Goal: Task Accomplishment & Management: Manage account settings

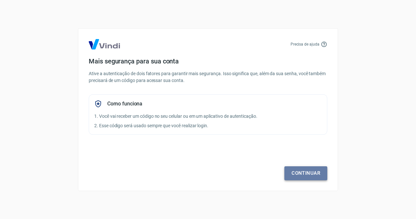
click at [303, 176] on link "Continuar" at bounding box center [305, 173] width 43 height 14
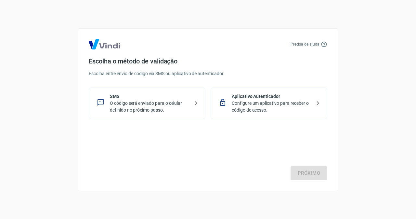
click at [142, 106] on p "O código será enviado para o celular definido no próximo passo." at bounding box center [150, 107] width 80 height 14
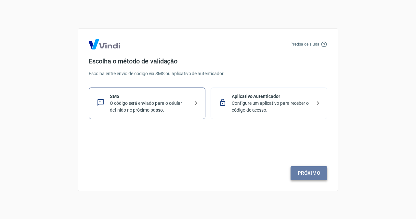
click at [308, 175] on link "Próximo" at bounding box center [309, 173] width 37 height 14
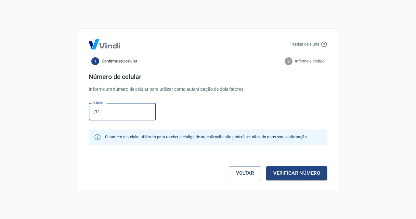
type input "[PHONE_NUMBER]"
click at [291, 177] on button "Verificar número" at bounding box center [296, 173] width 61 height 14
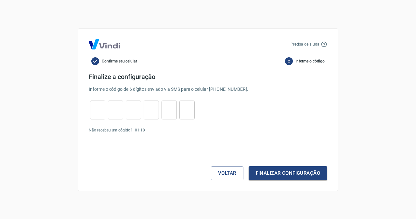
click at [98, 118] on div "​" at bounding box center [97, 109] width 15 height 19
type input "8"
type input "3"
type input "6"
type input "1"
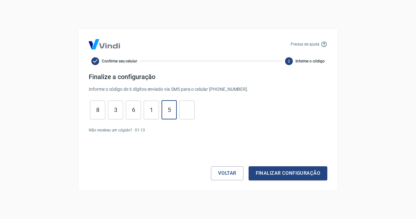
type input "5"
type input "2"
click at [276, 172] on button "Finalizar configuração" at bounding box center [288, 173] width 79 height 14
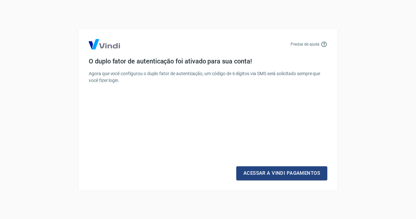
click at [276, 172] on link "Acessar a Vindi Pagamentos" at bounding box center [281, 173] width 91 height 14
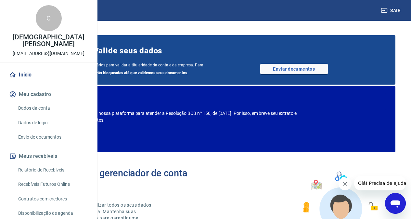
scroll to position [13, 0]
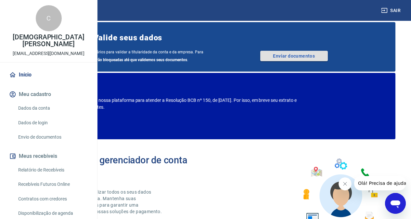
click at [328, 60] on link "Enviar documentos" at bounding box center [294, 56] width 68 height 10
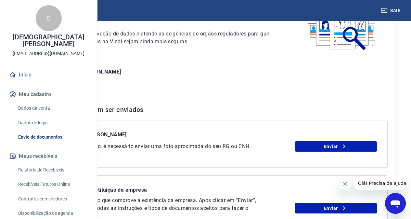
scroll to position [70, 0]
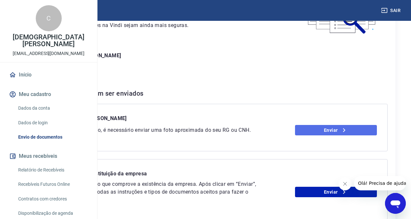
click at [344, 135] on link "Enviar" at bounding box center [336, 130] width 82 height 10
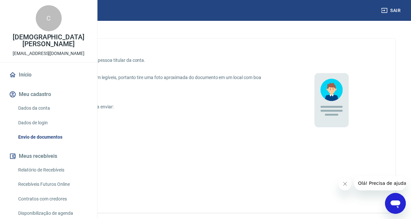
scroll to position [7, 0]
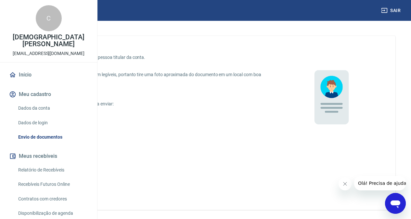
click at [41, 134] on input "Foto da CNH em papel" at bounding box center [35, 133] width 14 height 14
radio input "true"
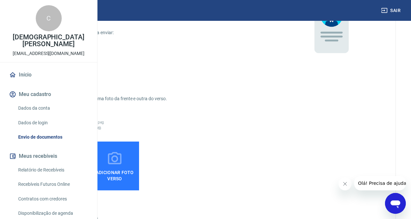
scroll to position [110, 0]
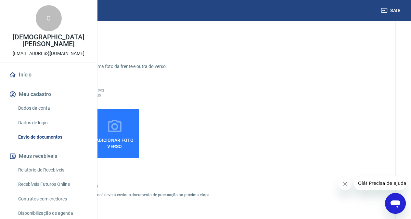
click at [77, 144] on span "Adicionar foto frente" at bounding box center [56, 142] width 44 height 15
click at [0, 0] on input "Adicionar foto frente" at bounding box center [0, 0] width 0 height 0
click at [62, 128] on icon at bounding box center [56, 126] width 14 height 12
click at [0, 0] on input "Adicionar foto frente" at bounding box center [0, 0] width 0 height 0
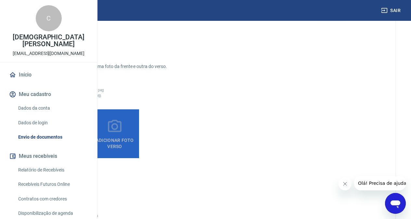
click at [136, 136] on span "Adicionar foto verso" at bounding box center [115, 142] width 44 height 15
click at [0, 0] on input "Adicionar foto verso" at bounding box center [0, 0] width 0 height 0
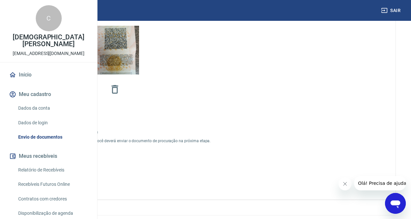
scroll to position [195, 0]
click at [41, 130] on input "Sou procurador da empresa" at bounding box center [35, 131] width 14 height 14
checkbox input "true"
click at [80, 183] on button "Continuar" at bounding box center [55, 177] width 49 height 12
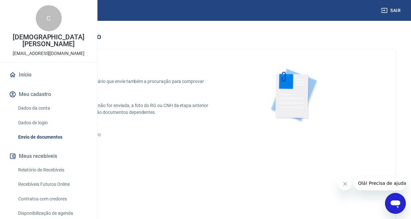
click at [22, 36] on icon "button" at bounding box center [18, 36] width 8 height 8
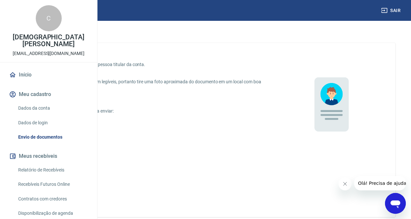
click at [41, 140] on input "Foto da CNH em papel" at bounding box center [35, 140] width 14 height 14
radio input "true"
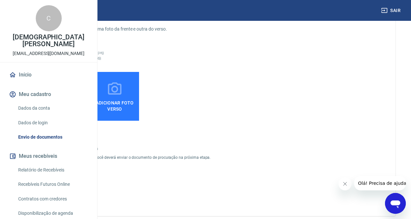
scroll to position [169, 0]
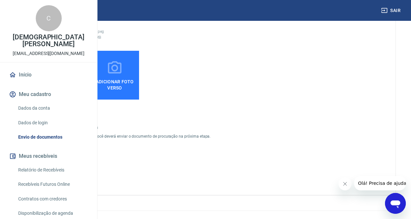
click at [62, 72] on icon at bounding box center [56, 67] width 14 height 12
click at [0, 0] on input "Adicionar foto frente" at bounding box center [0, 0] width 0 height 0
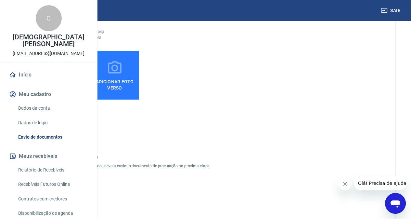
click at [136, 85] on span "Adicionar foto verso" at bounding box center [115, 83] width 44 height 15
click at [0, 0] on input "Adicionar foto verso" at bounding box center [0, 0] width 0 height 0
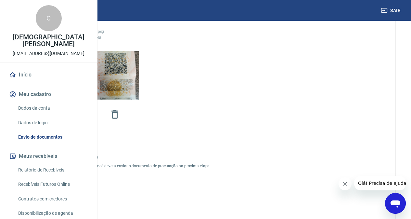
click at [80, 203] on button "Enviar" at bounding box center [55, 203] width 49 height 12
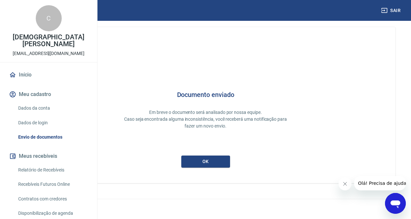
scroll to position [7, 0]
click at [230, 157] on button "ok" at bounding box center [205, 161] width 49 height 12
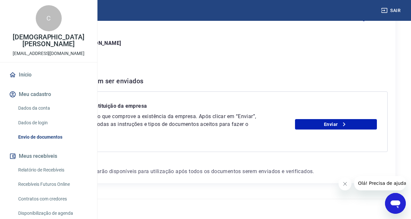
scroll to position [91, 0]
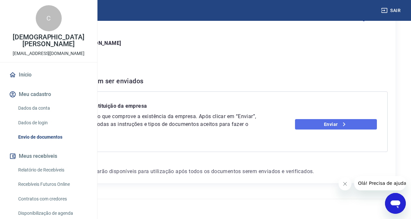
click at [336, 127] on link "Enviar" at bounding box center [336, 124] width 82 height 10
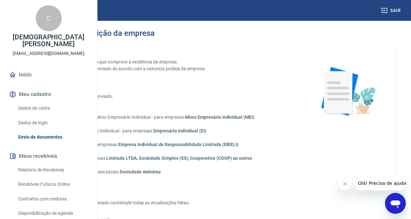
click at [398, 203] on icon "Abrir janela de mensagens" at bounding box center [396, 204] width 10 height 8
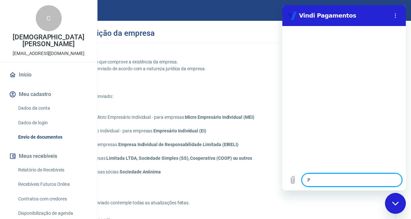
type textarea "PA"
type textarea "x"
type textarea "PAR"
type textarea "x"
type textarea "PARA"
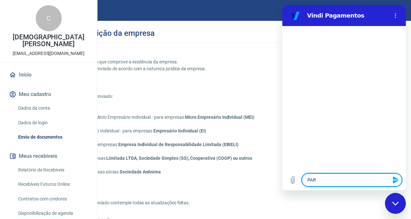
type textarea "x"
type textarea "PAR"
type textarea "x"
type textarea "PA"
type textarea "x"
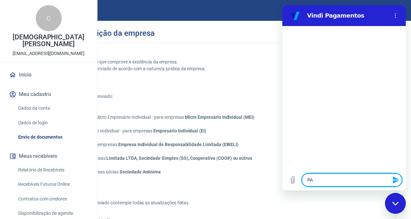
type textarea "P"
type textarea "x"
type textarea "N"
type textarea "x"
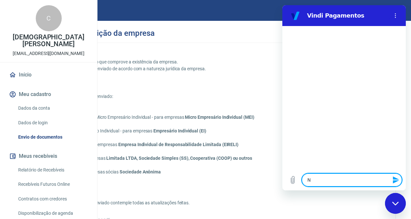
type textarea "NO"
type textarea "x"
type textarea "NO"
type textarea "x"
type textarea "NO C"
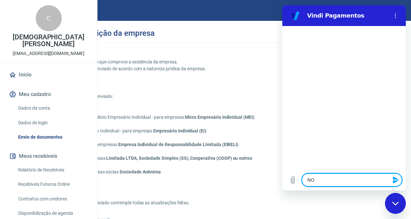
type textarea "x"
type textarea "NO CA"
type textarea "x"
type textarea "NO CAM"
type textarea "x"
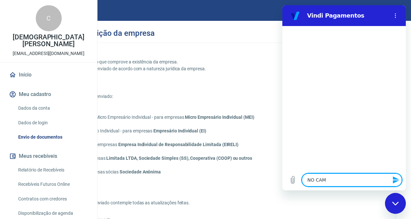
type textarea "NO CAMP"
type textarea "x"
type textarea "NO CAMPO"
type textarea "x"
type textarea "NO CAMPO D"
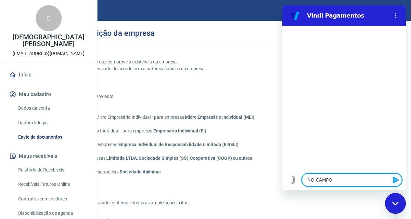
type textarea "x"
type textarea "NO CAMPO DE"
type textarea "x"
type textarea "NO CAMPO DE"
type textarea "x"
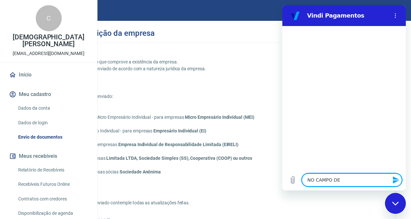
type textarea "NO CAMPO DE C"
type textarea "x"
type textarea "NO CAMPO DE CO"
type textarea "x"
type textarea "NO CAMPO DE COS"
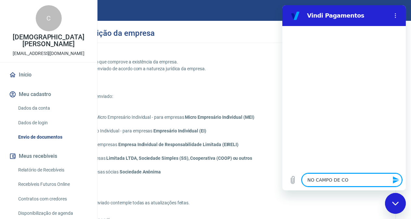
type textarea "x"
type textarea "NO CAMPO DE COSN"
type textarea "x"
type textarea "NO CAMPO DE COSNT"
type textarea "x"
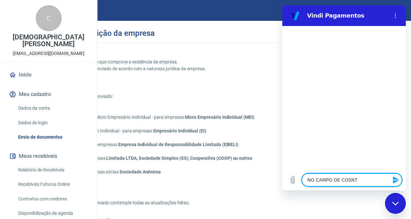
type textarea "NO CAMPO DE COSNTI"
type textarea "x"
type textarea "NO CAMPO DE COSNTIT"
type textarea "x"
type textarea "NO CAMPO DE COSNTITU"
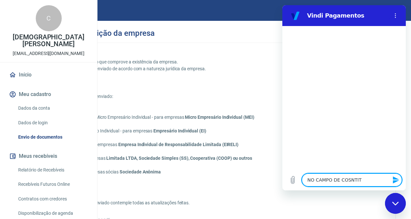
type textarea "x"
type textarea "NO CAMPO DE COSNTITUI"
type textarea "x"
type textarea "NO CAMPO DE COSNTITUIÇ"
type textarea "x"
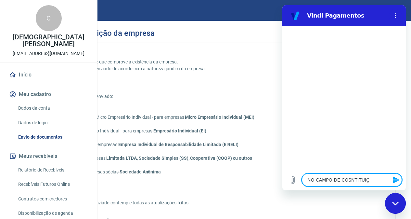
type textarea "NO CAMPO DE COSNTITUIÇÃ"
type textarea "x"
type textarea "NO CAMPO DE COSNTITUIÇÃO"
type textarea "x"
type textarea "NO CAMPO DE COSNTITUIÇÃO"
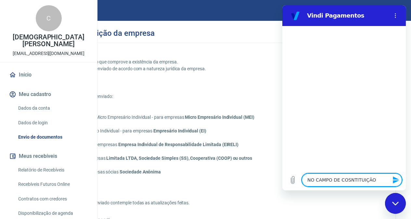
type textarea "x"
type textarea "NO CAMPO DE COSNTITUIÇÃO D"
type textarea "x"
type textarea "NO CAMPO DE COSNTITUIÇÃO DA"
type textarea "x"
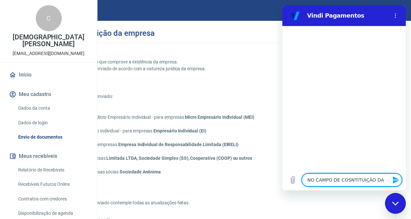
type textarea "NO CAMPO DE COSNTITUIÇÃO DA"
type textarea "x"
type textarea "NO CAMPO DE COSNTITUIÇÃO DA E"
type textarea "x"
type textarea "NO CAMPO DE COSNTITUIÇÃO DA EM"
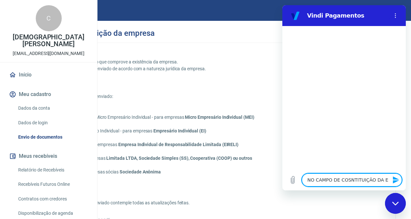
type textarea "x"
type textarea "NO CAMPO DE COSNTITUIÇÃO DA EM-"
type textarea "x"
type textarea "NO CAMPO DE COSNTITUIÇÃO DA EM-R"
type textarea "x"
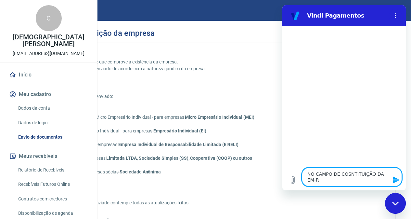
type textarea "NO CAMPO DE COSNTITUIÇÃO DA EM-RE"
type textarea "x"
type textarea "NO CAMPO DE COSNTITUIÇÃO DA EM-R"
type textarea "x"
type textarea "NO CAMPO DE COSNTITUIÇÃO DA EM-"
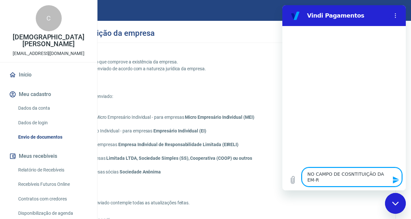
type textarea "x"
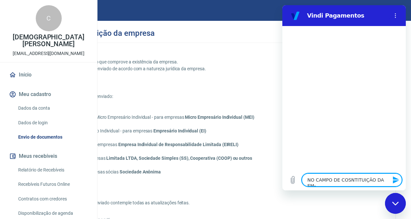
type textarea "NO CAMPO DE COSNTITUIÇÃO DA EM"
type textarea "x"
type textarea "NO CAMPO DE COSNTITUIÇÃO DA EMP"
type textarea "x"
type textarea "NO CAMPO DE COSNTITUIÇÃO DA EMPR"
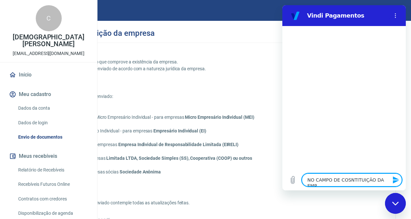
type textarea "x"
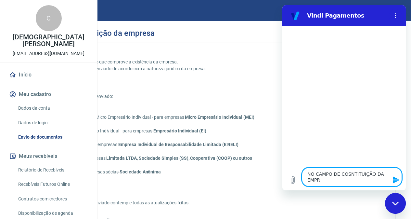
type textarea "NO CAMPO DE COSNTITUIÇÃO DA EMPRE"
type textarea "x"
type textarea "NO CAMPO DE COSNTITUIÇÃO DA EMPRES"
type textarea "x"
type textarea "NO CAMPO DE COSNTITUIÇÃO DA EMPRESA"
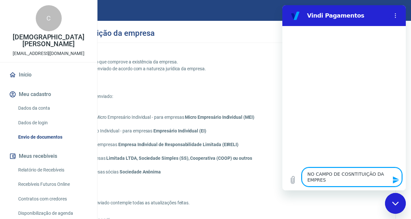
type textarea "x"
type textarea "NO CAMPO DE COSNTITUIÇÃO DA EMPRESA,"
type textarea "x"
type textarea "NO CAMPO DE COSNTITUIÇÃO DA EMPRESA,"
type textarea "x"
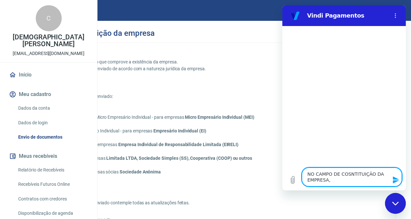
type textarea "NO CAMPO DE COSNTITUIÇÃO DA EMPRESA, N"
type textarea "x"
type textarea "NO CAMPO DE COSNTITUIÇÃO DA EMPRESA, NA"
type textarea "x"
type textarea "NO CAMPO DE COSNTITUIÇÃO DA EMPRESA, NA"
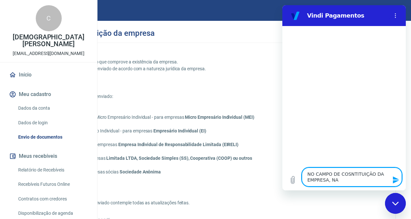
type textarea "x"
type textarea "NO CAMPO DE COSNTITUIÇÃO DA EMPRESA, NA O"
type textarea "x"
type textarea "NO CAMPO DE COSNTITUIÇÃO DA EMPRESA, NA OP"
type textarea "x"
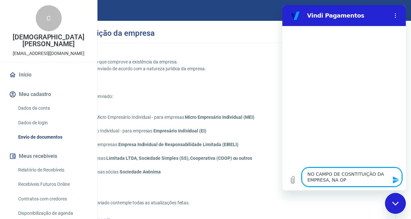
type textarea "NO CAMPO DE COSNTITUIÇÃO DA EMPRESA, NA OPÇ"
type textarea "x"
type textarea "NO CAMPO DE COSNTITUIÇÃO DA EMPRESA, NA OPÇÃ"
type textarea "x"
type textarea "NO CAMPO DE COSNTITUIÇÃO DA EMPRESA, NA OPÇÃO"
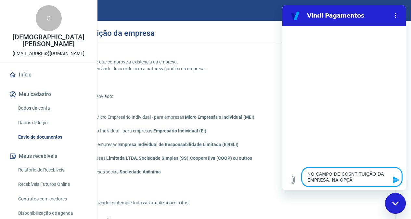
type textarea "x"
type textarea "NO CAMPO DE COSNTITUIÇÃO DA EMPRESA, NA OPÇÃO"
type textarea "x"
type textarea "NO CAMPO DE COSNTITUIÇÃO DA EMPRESA, NA OPÇÃO C"
type textarea "x"
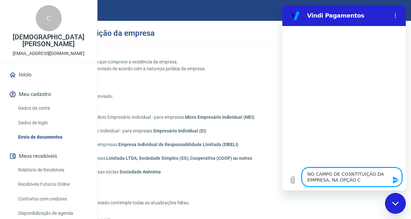
type textarea "NO CAMPO DE COSNTITUIÇÃO DA EMPRESA, NA OPÇÃO CE"
type textarea "x"
type textarea "NO CAMPO DE COSNTITUIÇÃO DA EMPRESA, NA OPÇÃO CER"
type textarea "x"
type textarea "NO CAMPO DE COSNTITUIÇÃO DA EMPRESA, NA OPÇÃO CERT"
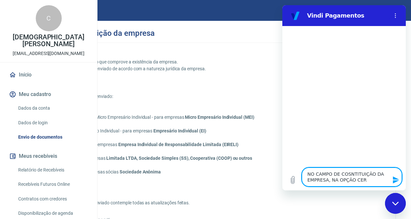
type textarea "x"
type textarea "NO CAMPO DE COSNTITUIÇÃO DA EMPRESA, NA OPÇÃO CERTI"
type textarea "x"
type textarea "NO CAMPO DE COSNTITUIÇÃO DA EMPRESA, NA OPÇÃO CERTIF"
type textarea "x"
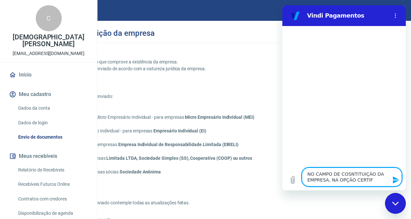
type textarea "NO CAMPO DE COSNTITUIÇÃO DA EMPRESA, NA OPÇÃO CERTIFI"
type textarea "x"
type textarea "NO CAMPO DE COSNTITUIÇÃO DA EMPRESA, NA OPÇÃO CERTIFIC"
type textarea "x"
type textarea "NO CAMPO DE COSNTITUIÇÃO DA EMPRESA, NA OPÇÃO CERTIFICA"
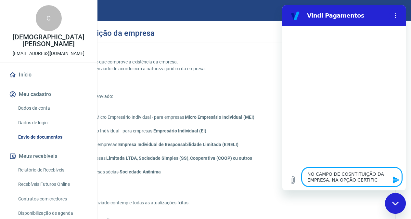
type textarea "x"
type textarea "NO CAMPO DE COSNTITUIÇÃO DA EMPRESA, NA OPÇÃO CERTIFICAD"
type textarea "x"
type textarea "NO CAMPO DE COSNTITUIÇÃO DA EMPRESA, NA OPÇÃO CERTIFICADO"
type textarea "x"
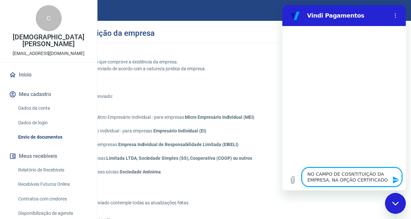
type textarea "NO CAMPO DE COSNTITUIÇÃO DA EMPRESA, NA OPÇÃO CERTIFICADO"
type textarea "x"
type textarea "NO CAMPO DE COSNTITUIÇÃO DA EMPRESA, NA OPÇÃO CERTIFICADO D"
type textarea "x"
type textarea "NO CAMPO DE COSNTITUIÇÃO DA EMPRESA, NA OPÇÃO CERTIFICADO DE"
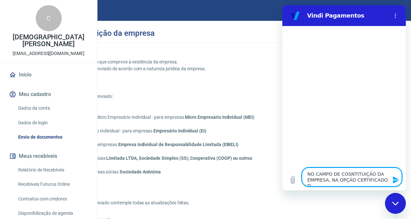
type textarea "x"
type textarea "NO CAMPO DE COSNTITUIÇÃO DA EMPRESA, NA OPÇÃO CERTIFICADO DE"
type textarea "x"
type textarea "NO CAMPO DE COSNTITUIÇÃO DA EMPRESA, NA OPÇÃO CERTIFICADO DE C"
type textarea "x"
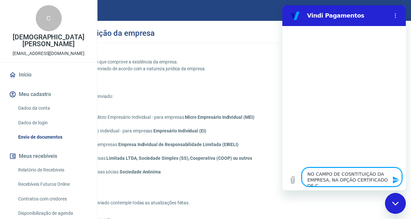
type textarea "NO CAMPO DE COSNTITUIÇÃO DA EMPRESA, NA OPÇÃO CERTIFICADO DE CA"
type textarea "x"
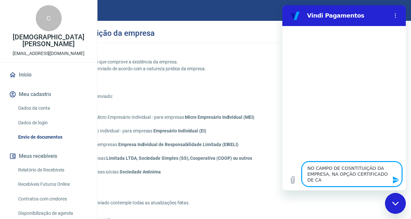
type textarea "NO CAMPO DE COSNTITUIÇÃO DA EMPRESA, NA OPÇÃO CERTIFICADO DE CAD"
type textarea "x"
type textarea "NO CAMPO DE COSNTITUIÇÃO DA EMPRESA, NA OPÇÃO CERTIFICADO DE CADA"
type textarea "x"
type textarea "NO CAMPO DE COSNTITUIÇÃO DA EMPRESA, NA OPÇÃO CERTIFICADO DE CADAS"
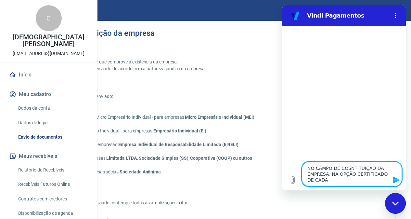
type textarea "x"
type textarea "NO CAMPO DE COSNTITUIÇÃO DA EMPRESA, NA OPÇÃO CERTIFICADO DE CADAST"
type textarea "x"
type textarea "NO CAMPO DE COSNTITUIÇÃO DA EMPRESA, NA OPÇÃO CERTIFICADO DE CADASTR"
type textarea "x"
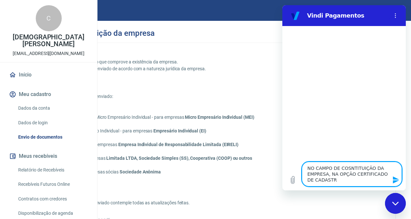
type textarea "NO CAMPO DE COSNTITUIÇÃO DA EMPRESA, NA OPÇÃO CERTIFICADO DE CADASTRO"
type textarea "x"
type textarea "NO CAMPO DE COSNTITUIÇÃO DA EMPRESA, NA OPÇÃO CERTIFICADO DE CADASTRO"
type textarea "x"
type textarea "NO CAMPO DE COSNTITUIÇÃO DA EMPRESA, NA OPÇÃO CERTIFICADO DE CADASTRO D"
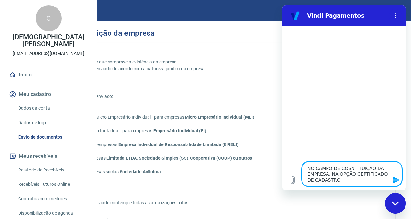
type textarea "x"
type textarea "NO CAMPO DE COSNTITUIÇÃO DA EMPRESA, NA OPÇÃO CERTIFICADO DE CADASTRO DE"
type textarea "x"
type textarea "NO CAMPO DE COSNTITUIÇÃO DA EMPRESA, NA OPÇÃO CERTIFICADO DE CADASTRO DE"
type textarea "x"
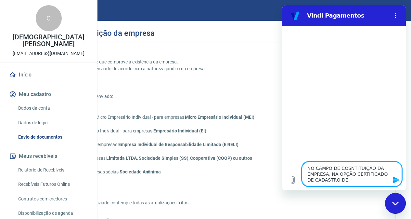
type textarea "NO CAMPO DE COSNTITUIÇÃO DA EMPRESA, NA OPÇÃO CERTIFICADO DE CADASTRO DE M"
type textarea "x"
type textarea "NO CAMPO DE COSNTITUIÇÃO DA EMPRESA, NA OPÇÃO CERTIFICADO DE CADASTRO DE MI"
type textarea "x"
type textarea "NO CAMPO DE COSNTITUIÇÃO DA EMPRESA, NA OPÇÃO CERTIFICADO DE CADASTRO DE MIC"
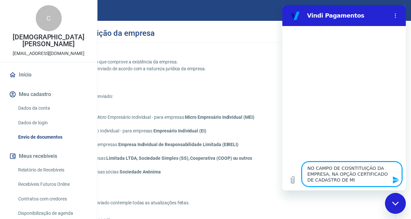
type textarea "x"
type textarea "NO CAMPO DE COSNTITUIÇÃO DA EMPRESA, NA OPÇÃO CERTIFICADO DE CADASTRO DE MICO"
type textarea "x"
type textarea "NO CAMPO DE COSNTITUIÇÃO DA EMPRESA, NA OPÇÃO CERTIFICADO DE CADASTRO DE MICO"
type textarea "x"
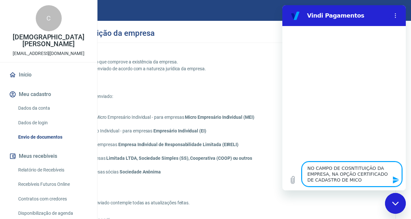
type textarea "NO CAMPO DE COSNTITUIÇÃO DA EMPRESA, NA OPÇÃO CERTIFICADO DE CADASTRO DE MICO E"
type textarea "x"
type textarea "NO CAMPO DE COSNTITUIÇÃO DA EMPRESA, NA OPÇÃO CERTIFICADO DE CADASTRO DE MICO EM"
type textarea "x"
type textarea "NO CAMPO DE COSNTITUIÇÃO DA EMPRESA, NA OPÇÃO CERTIFICADO DE CADASTRO DE MICO E…"
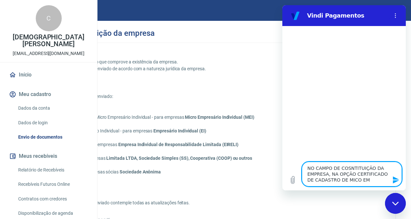
type textarea "x"
type textarea "NO CAMPO DE COSNTITUIÇÃO DA EMPRESA, NA OPÇÃO CERTIFICADO DE CADASTRO DE MICO E…"
type textarea "x"
type textarea "NO CAMPO DE COSNTITUIÇÃO DA EMPRESA, NA OPÇÃO CERTIFICADO DE CADASTRO DE MICO E…"
type textarea "x"
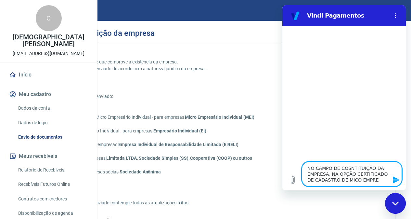
type textarea "NO CAMPO DE COSNTITUIÇÃO DA EMPRESA, NA OPÇÃO CERTIFICADO DE CADASTRO DE MICO E…"
type textarea "x"
type textarea "NO CAMPO DE COSNTITUIÇÃO DA EMPRESA, NA OPÇÃO CERTIFICADO DE CADASTRO DE MICO E…"
type textarea "x"
type textarea "NO CAMPO DE COSNTITUIÇÃO DA EMPRESA, NA OPÇÃO CERTIFICADO DE CADASTRO DE MICO E…"
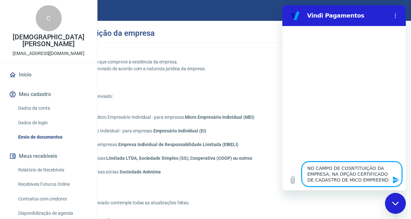
type textarea "x"
type textarea "NO CAMPO DE COSNTITUIÇÃO DA EMPRESA, NA OPÇÃO CERTIFICADO DE CADASTRO DE MICO E…"
type textarea "x"
type textarea "NO CAMPO DE COSNTITUIÇÃO DA EMPRESA, NA OPÇÃO CERTIFICADO DE CADASTRO DE MICO E…"
type textarea "x"
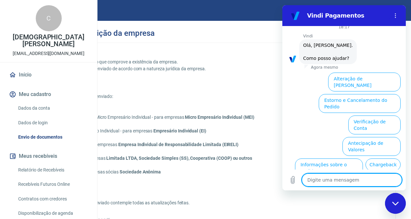
scroll to position [62, 0]
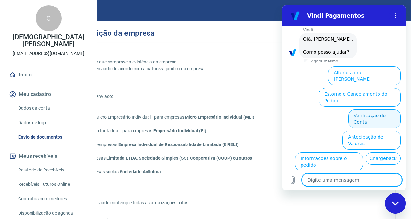
click at [390, 109] on button "Verificação de Conta" at bounding box center [374, 118] width 52 height 19
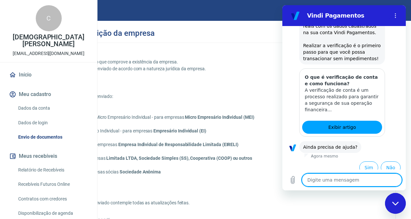
scroll to position [157, 0]
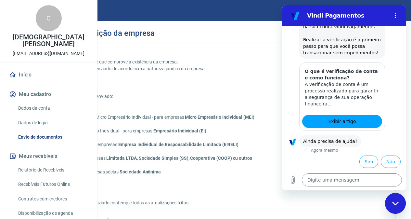
click at [259, 98] on div "Envie um dos documentos abaixo que comprove a existência da empresa. O tipo do …" at bounding box center [165, 185] width 268 height 255
click at [399, 201] on icon "Fechar janela de mensagens" at bounding box center [395, 203] width 7 height 4
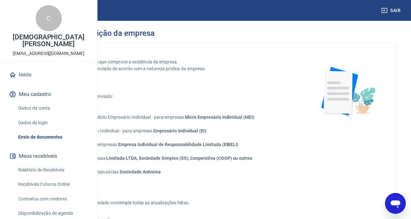
click at [41, 124] on input "Certificado de Cadastro de Micro Empresário Individual - para empresas Micro Em…" at bounding box center [35, 117] width 14 height 14
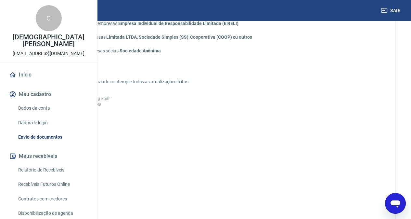
scroll to position [126, 0]
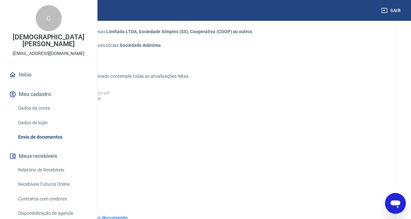
click at [64, 145] on icon at bounding box center [55, 137] width 16 height 16
click at [0, 0] on input "Adicionar documento" at bounding box center [0, 0] width 0 height 0
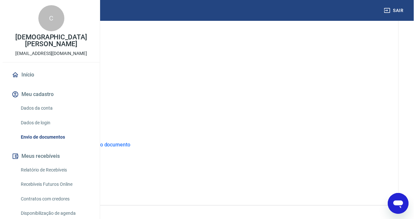
scroll to position [213, 0]
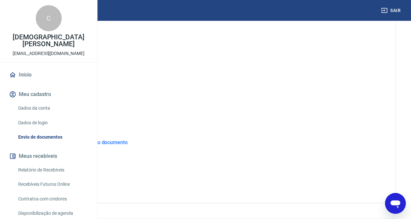
click at [80, 187] on button "ENVIAR" at bounding box center [55, 181] width 49 height 12
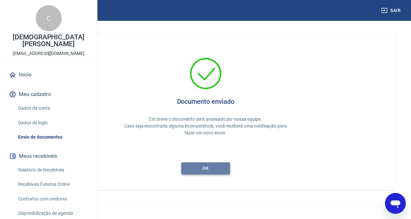
click at [230, 170] on button "ok" at bounding box center [205, 168] width 49 height 12
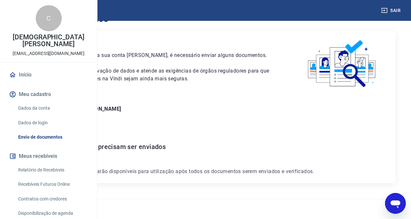
scroll to position [33, 0]
click at [47, 115] on link "Dados da conta" at bounding box center [53, 107] width 74 height 13
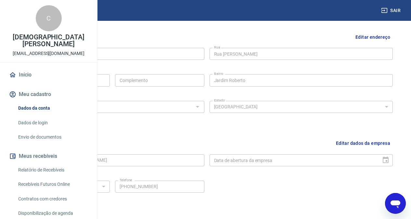
scroll to position [216, 0]
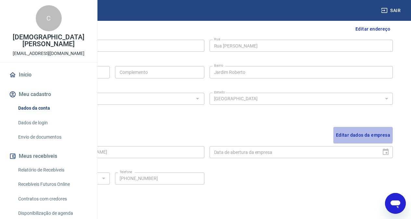
click at [345, 135] on button "Editar dados da empresa" at bounding box center [362, 135] width 59 height 17
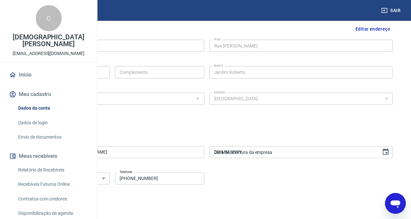
click at [315, 157] on input "DD/MM/YYYY" at bounding box center [293, 152] width 167 height 12
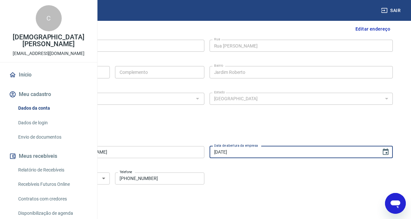
click at [45, 211] on button "Salvar" at bounding box center [33, 212] width 25 height 12
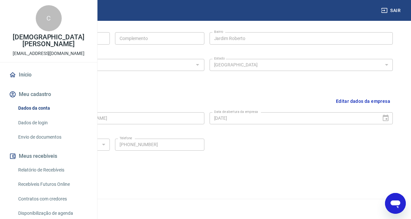
scroll to position [0, 0]
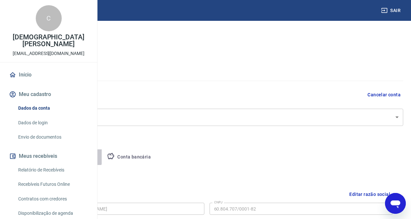
click at [102, 156] on button "Pessoa titular" at bounding box center [76, 157] width 52 height 16
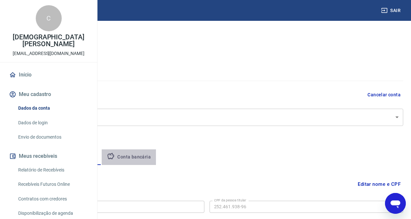
click at [156, 156] on button "Conta bancária" at bounding box center [129, 157] width 54 height 16
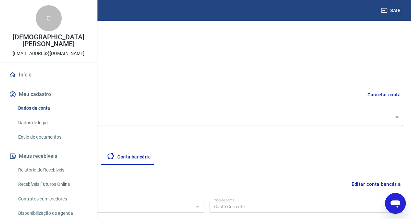
click at [42, 129] on link "Dados de login" at bounding box center [53, 122] width 74 height 13
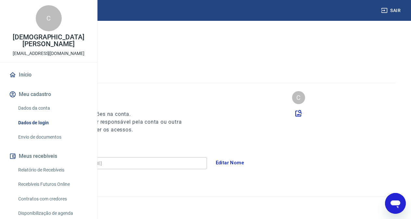
click at [53, 144] on link "Envio de documentos" at bounding box center [53, 136] width 74 height 13
